Goal: Check status: Check status

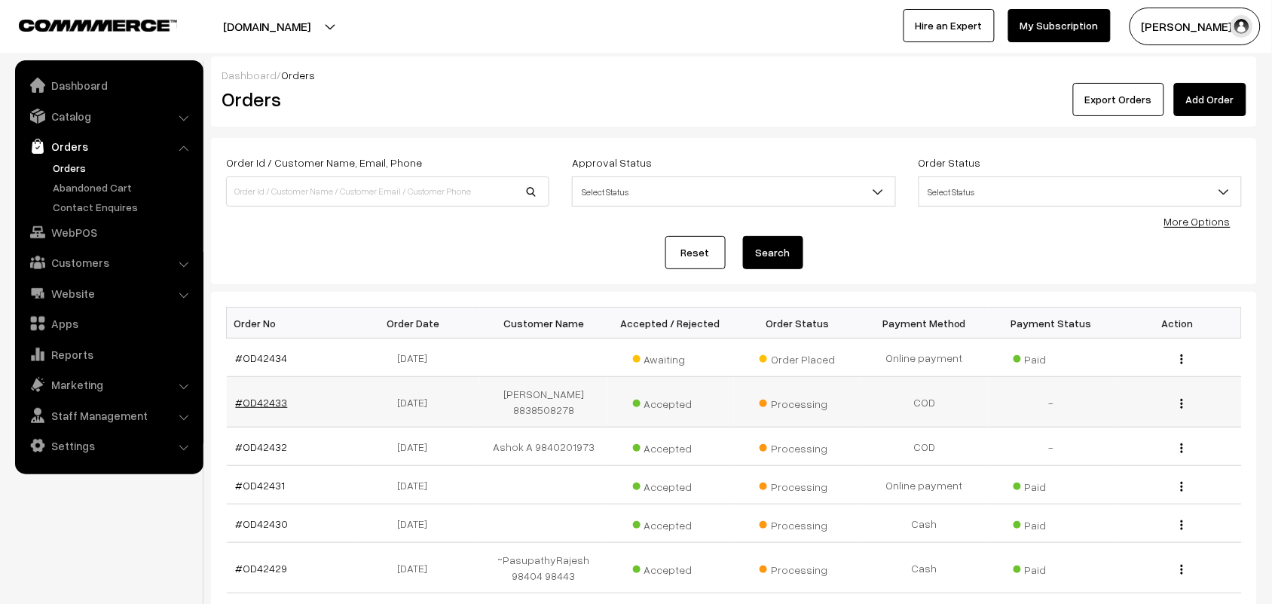
drag, startPoint x: 269, startPoint y: 388, endPoint x: 266, endPoint y: 402, distance: 13.9
click at [273, 393] on td "#OD42433" at bounding box center [290, 402] width 127 height 50
click at [266, 402] on link "#OD42433" at bounding box center [262, 402] width 52 height 13
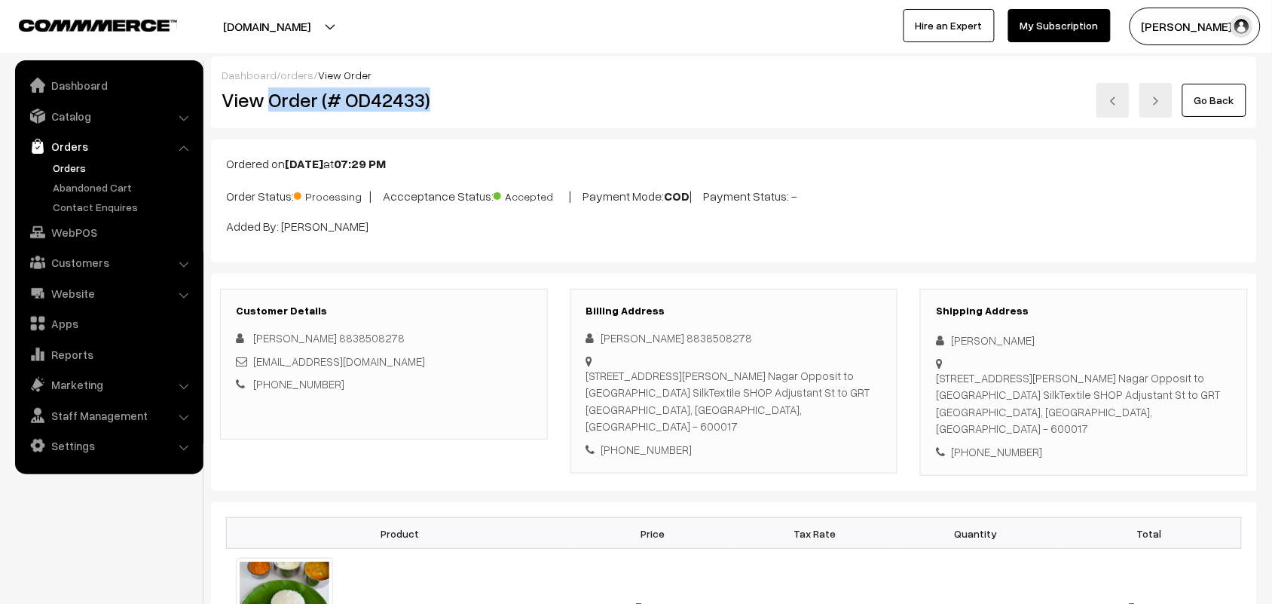
drag, startPoint x: 271, startPoint y: 102, endPoint x: 541, endPoint y: 109, distance: 269.8
click at [541, 109] on h2 "View Order (# OD42433)" at bounding box center [385, 99] width 326 height 23
copy h2 "Order (# OD42433)"
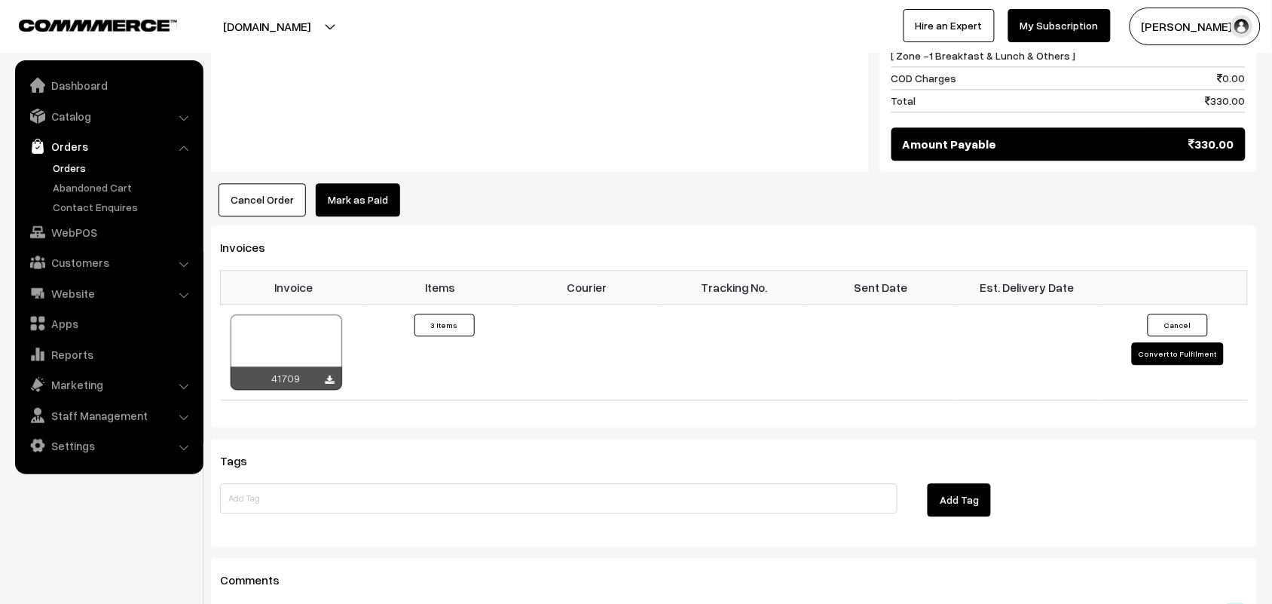
scroll to position [754, 0]
